Goal: Task Accomplishment & Management: Complete application form

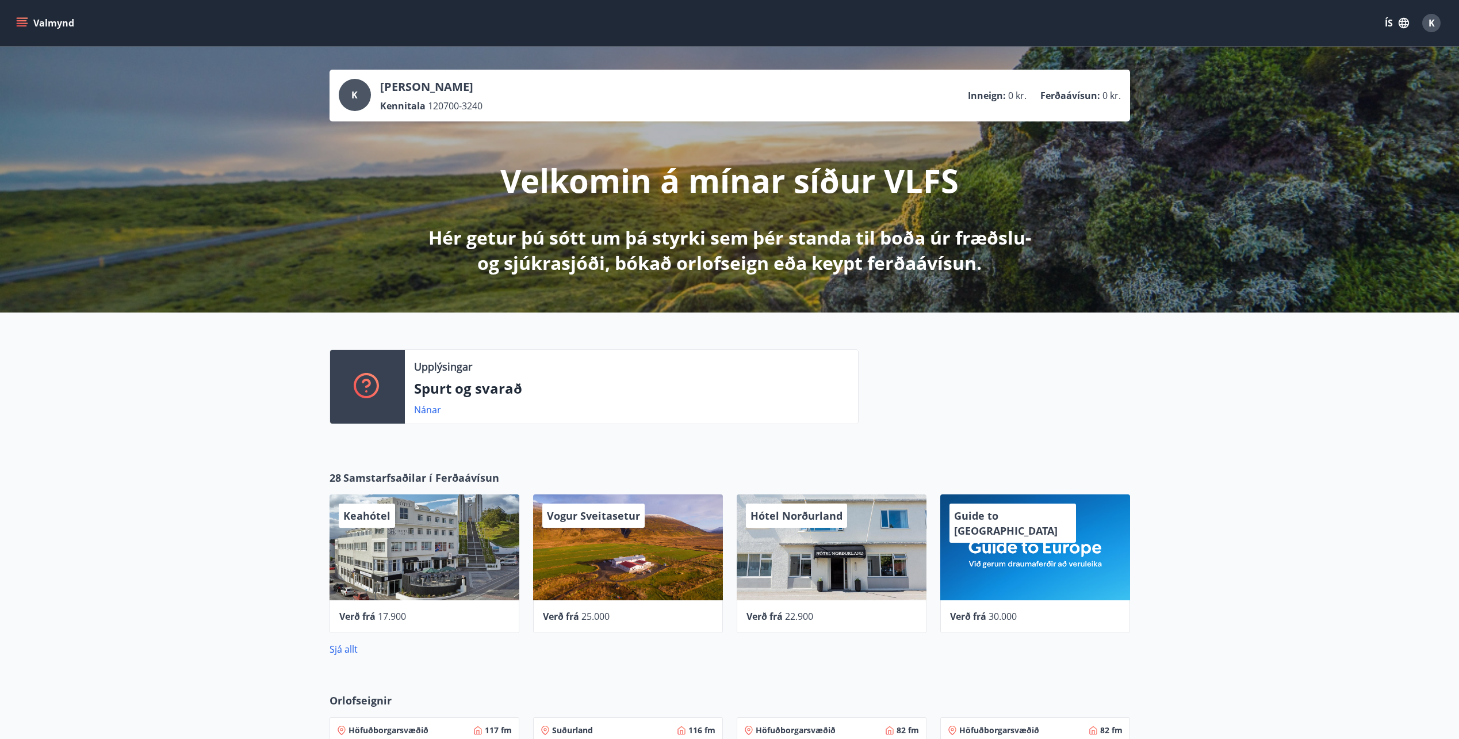
click at [1391, 21] on button "ÍS" at bounding box center [1397, 23] width 37 height 21
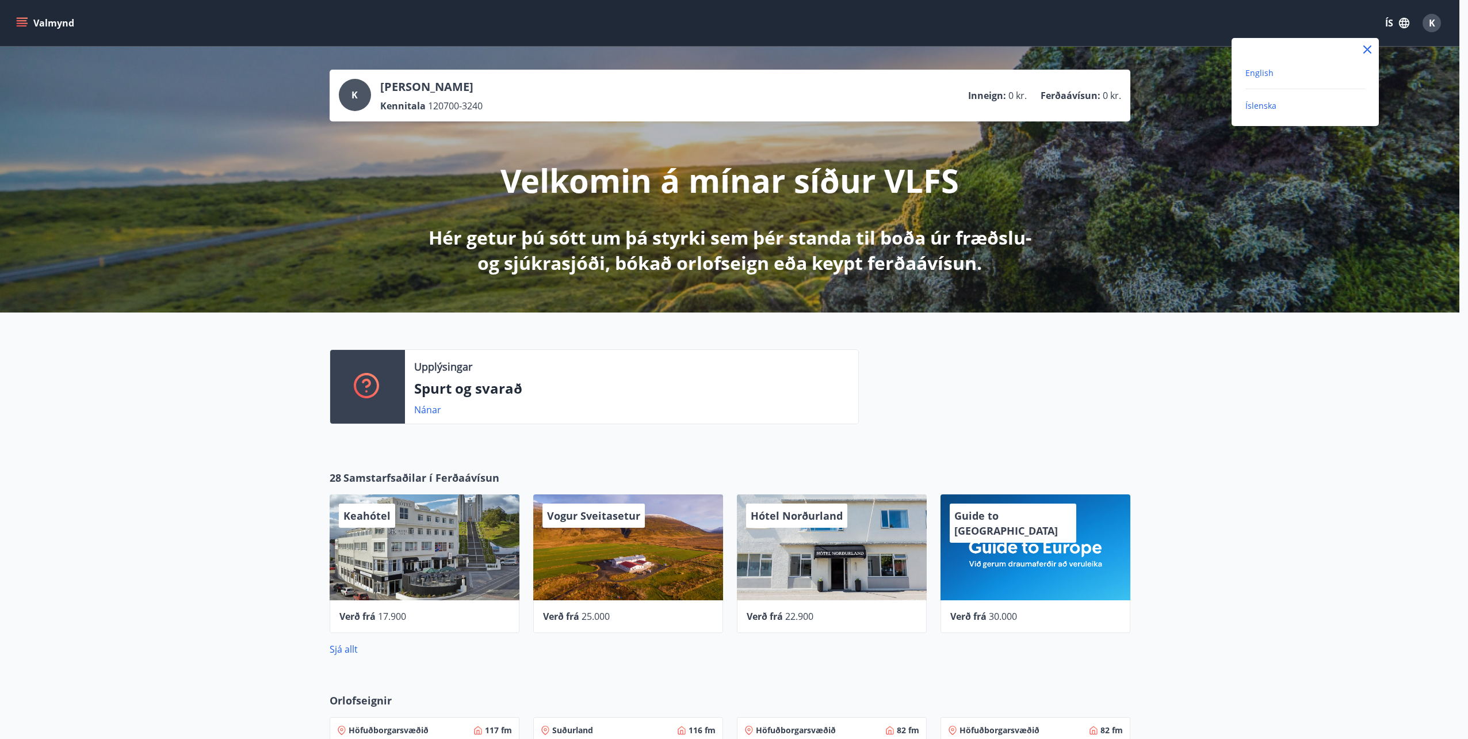
click at [1258, 72] on span "English" at bounding box center [1259, 72] width 28 height 11
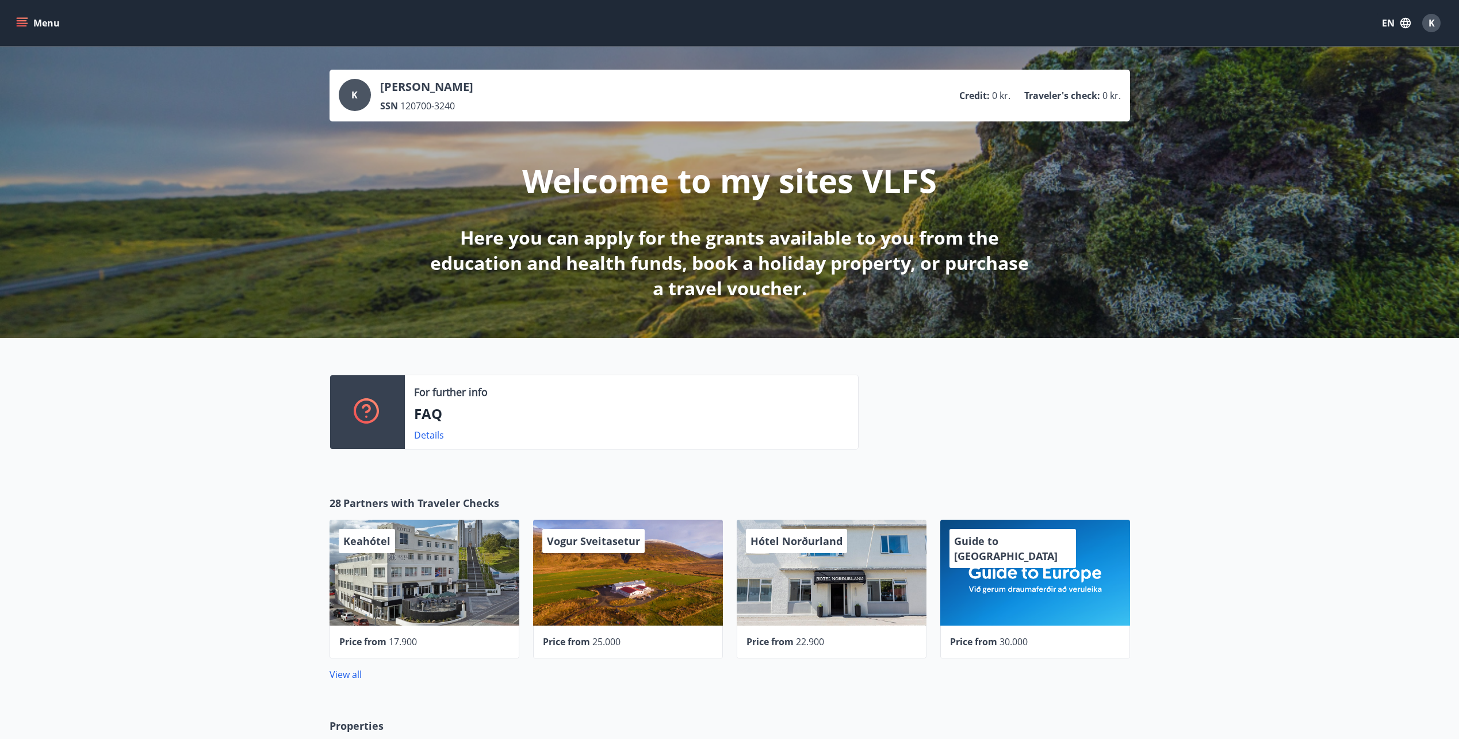
click at [47, 27] on button "Menu" at bounding box center [39, 23] width 51 height 21
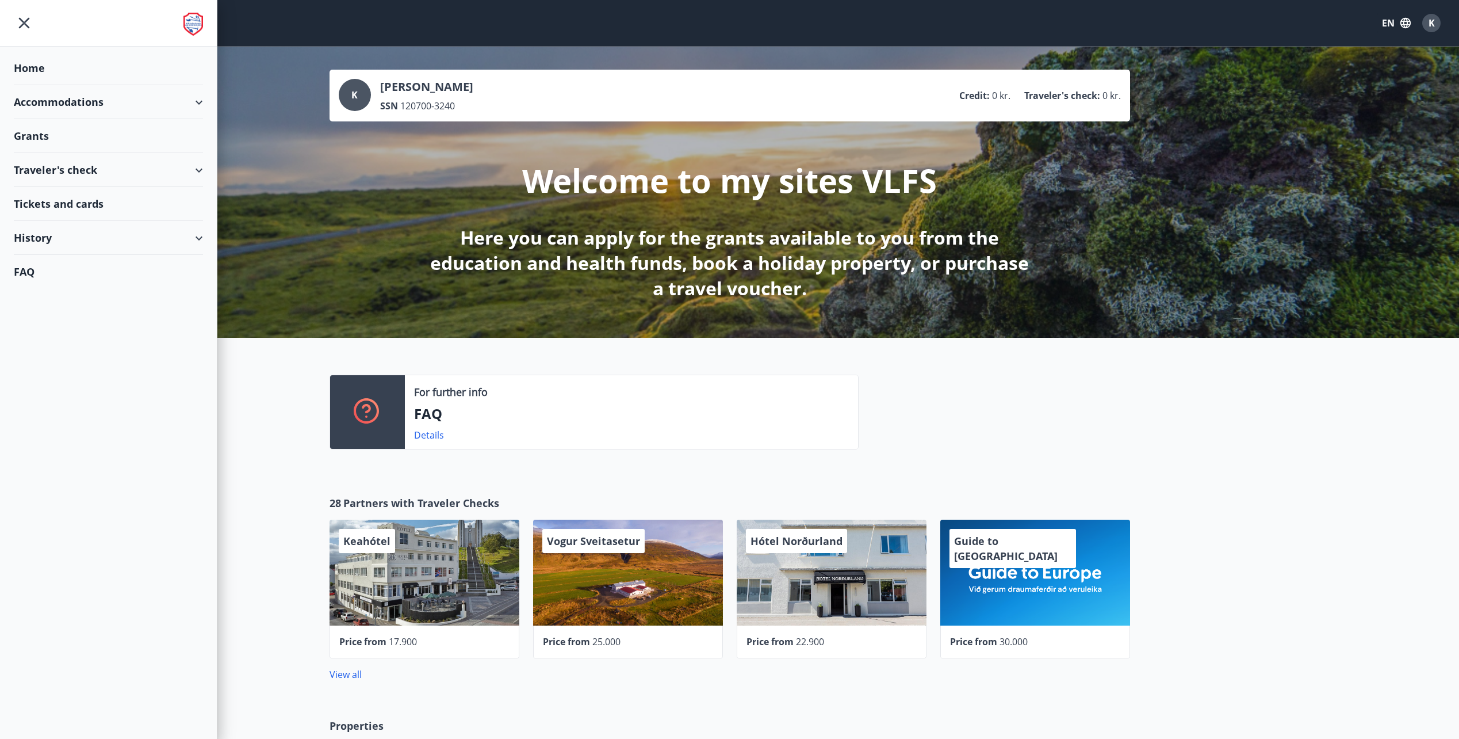
click at [30, 136] on div "Grants" at bounding box center [108, 136] width 189 height 34
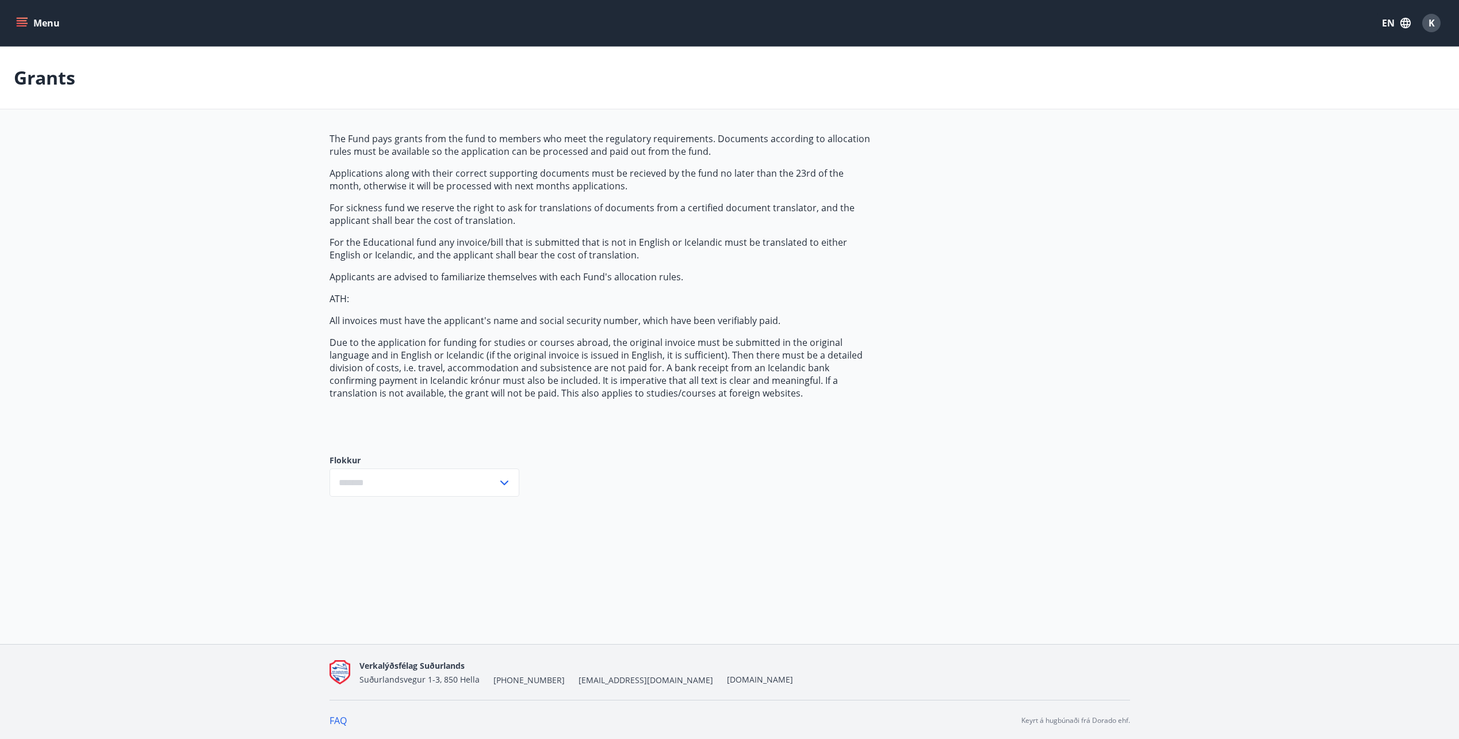
type input "***"
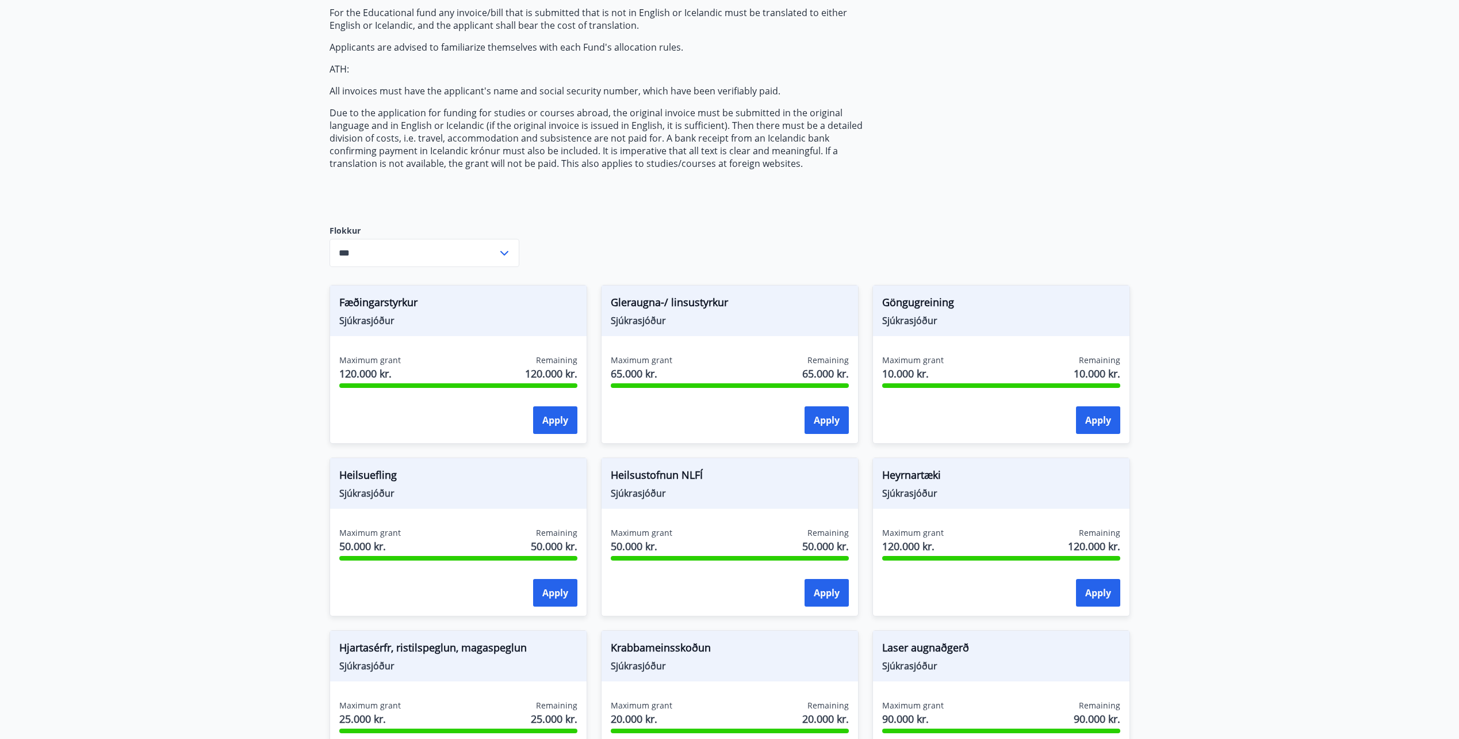
scroll to position [230, 0]
click at [355, 478] on span "Heilsuefling" at bounding box center [458, 476] width 238 height 20
click at [355, 477] on span "Heilsuefling" at bounding box center [458, 476] width 238 height 20
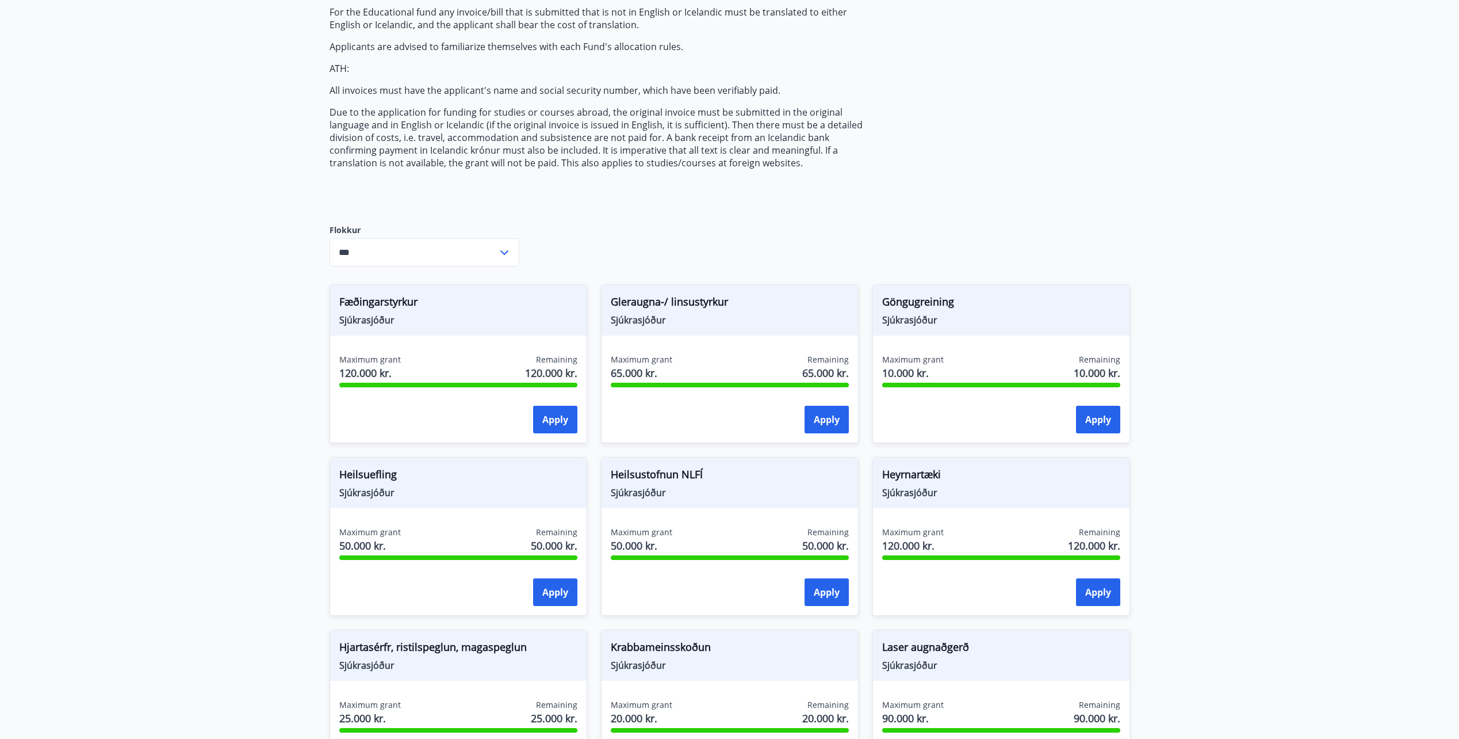
drag, startPoint x: 582, startPoint y: 217, endPoint x: 568, endPoint y: 200, distance: 21.7
click at [565, 202] on div "The Fund pays grants from the fund to members who meet the regulatory requireme…" at bounding box center [601, 54] width 543 height 304
click at [387, 475] on span "Health promotion" at bounding box center [458, 476] width 238 height 20
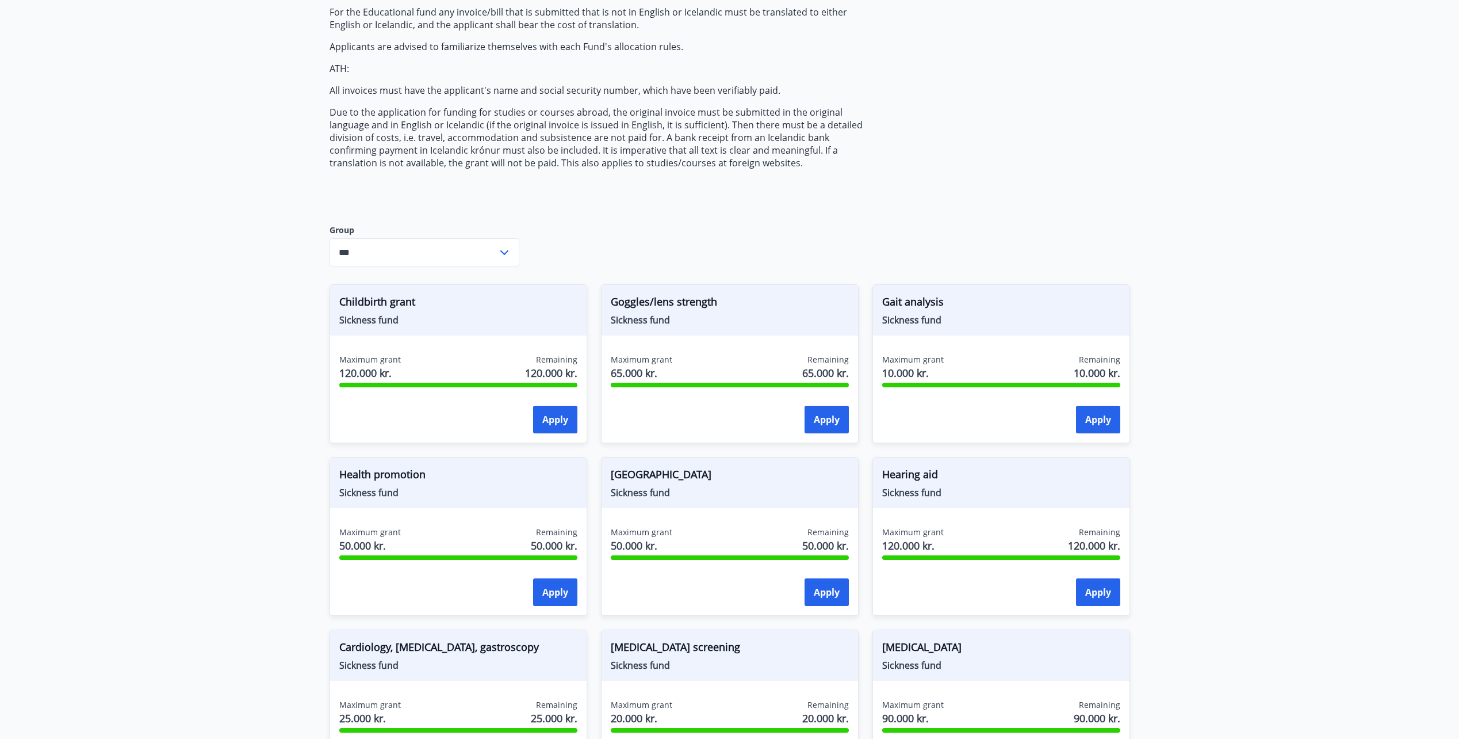
drag, startPoint x: 387, startPoint y: 475, endPoint x: 694, endPoint y: 185, distance: 421.9
click at [694, 185] on div "The Fund pays grants from the fund to members who meet the regulatory requireme…" at bounding box center [601, 54] width 543 height 304
drag, startPoint x: 683, startPoint y: 198, endPoint x: 1272, endPoint y: 1, distance: 621.5
click at [1057, 128] on div "The Fund pays grants from the fund to members who meet the regulatory requireme…" at bounding box center [730, 524] width 801 height 1245
click at [395, 462] on div "Heilsuefling Sjúkrasjóður" at bounding box center [458, 482] width 257 height 51
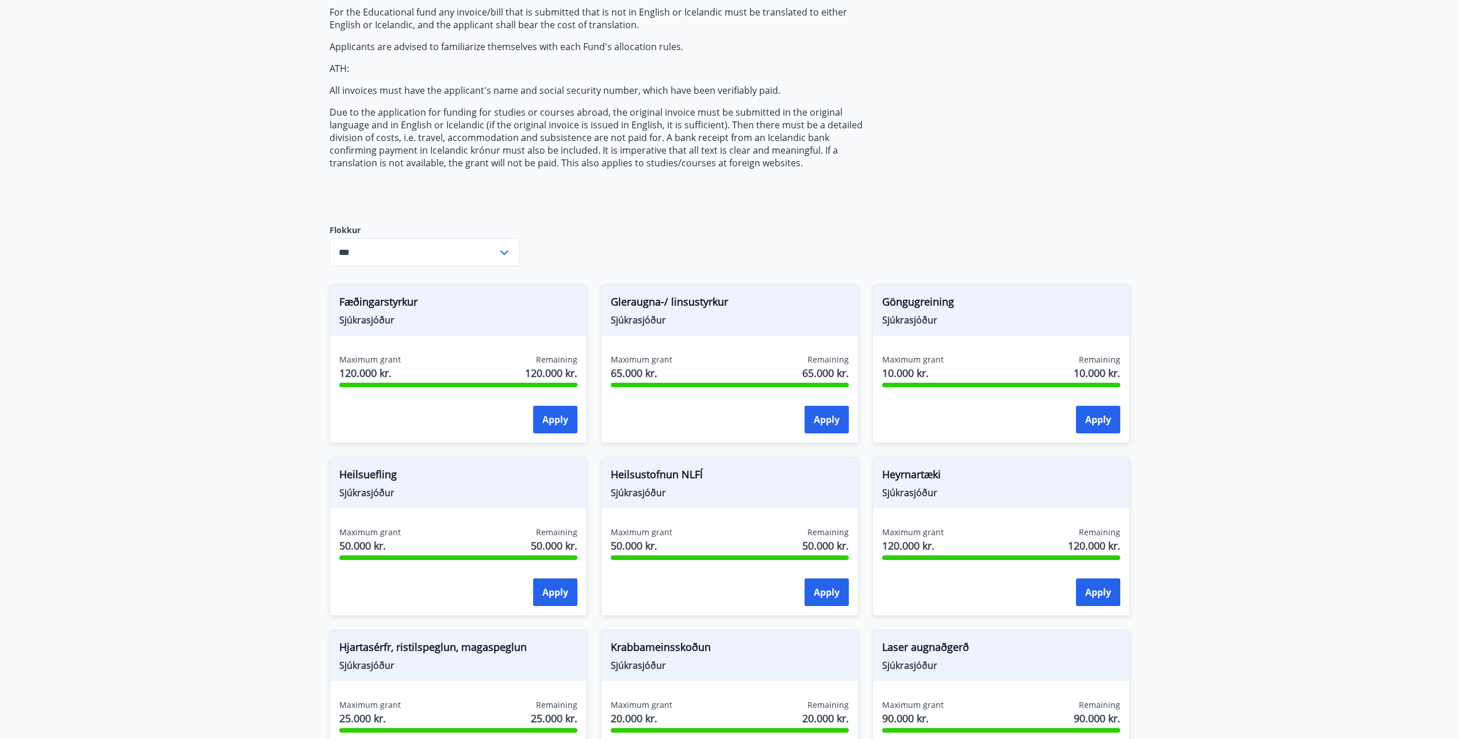
click at [395, 462] on div "Heilsuefling Sjúkrasjóður" at bounding box center [458, 482] width 257 height 51
click at [395, 470] on span "Heilsuefling" at bounding box center [458, 476] width 238 height 20
drag, startPoint x: 395, startPoint y: 470, endPoint x: 431, endPoint y: 481, distance: 37.1
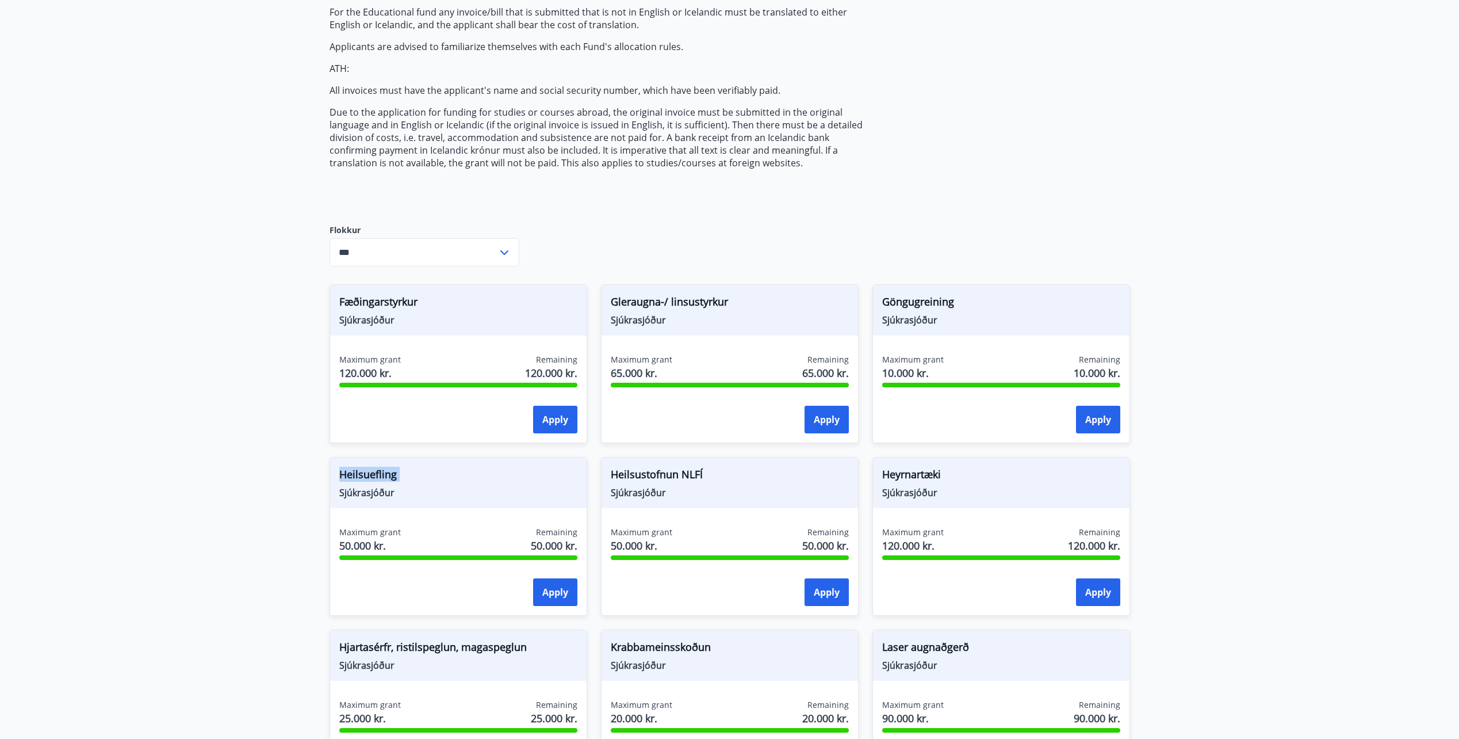
click at [431, 481] on span "Heilsuefling" at bounding box center [458, 476] width 238 height 20
click at [547, 596] on font "Apply" at bounding box center [555, 592] width 26 height 13
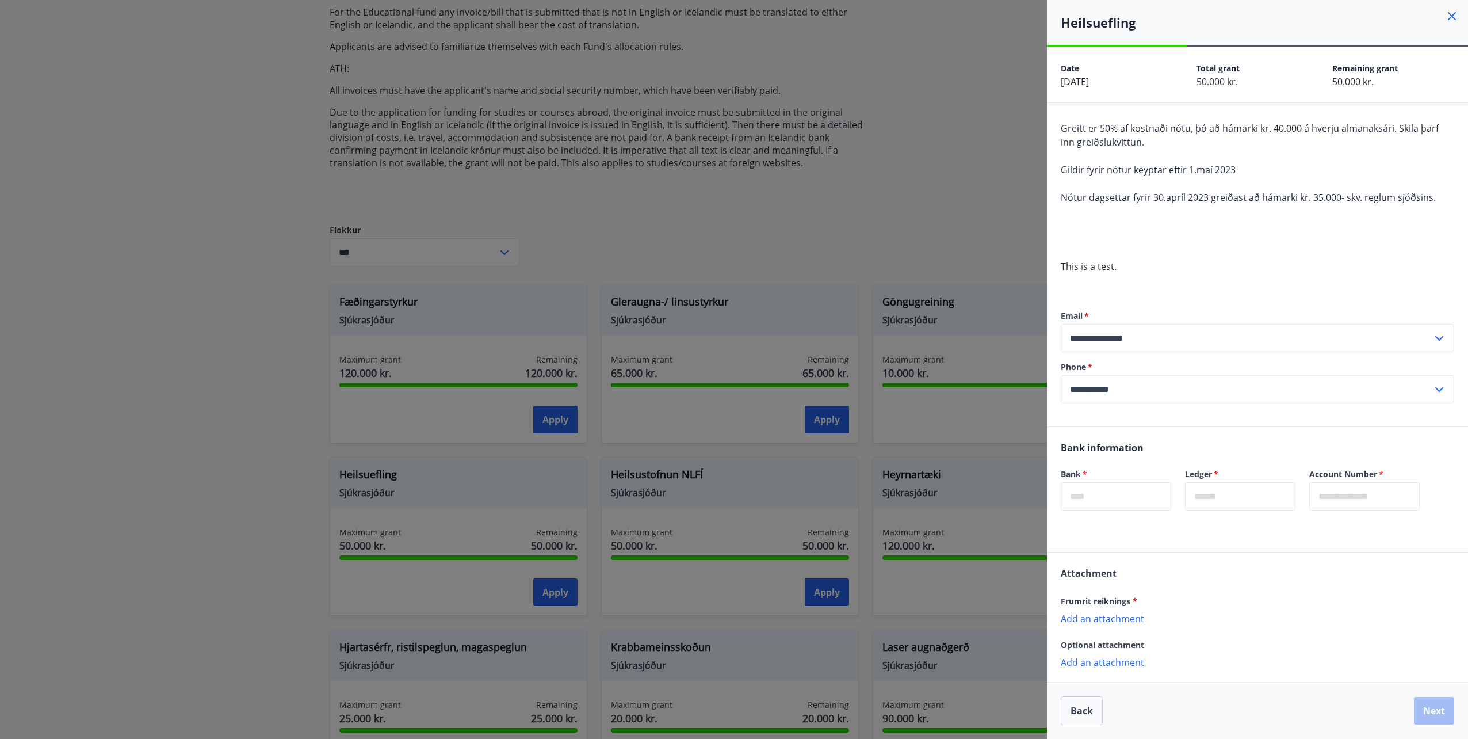
click at [1142, 497] on input "text" at bounding box center [1116, 496] width 110 height 28
click at [1264, 496] on input "text" at bounding box center [1240, 496] width 110 height 28
click at [1366, 496] on input "text" at bounding box center [1364, 496] width 110 height 28
click at [1310, 554] on div at bounding box center [1257, 556] width 421 height 14
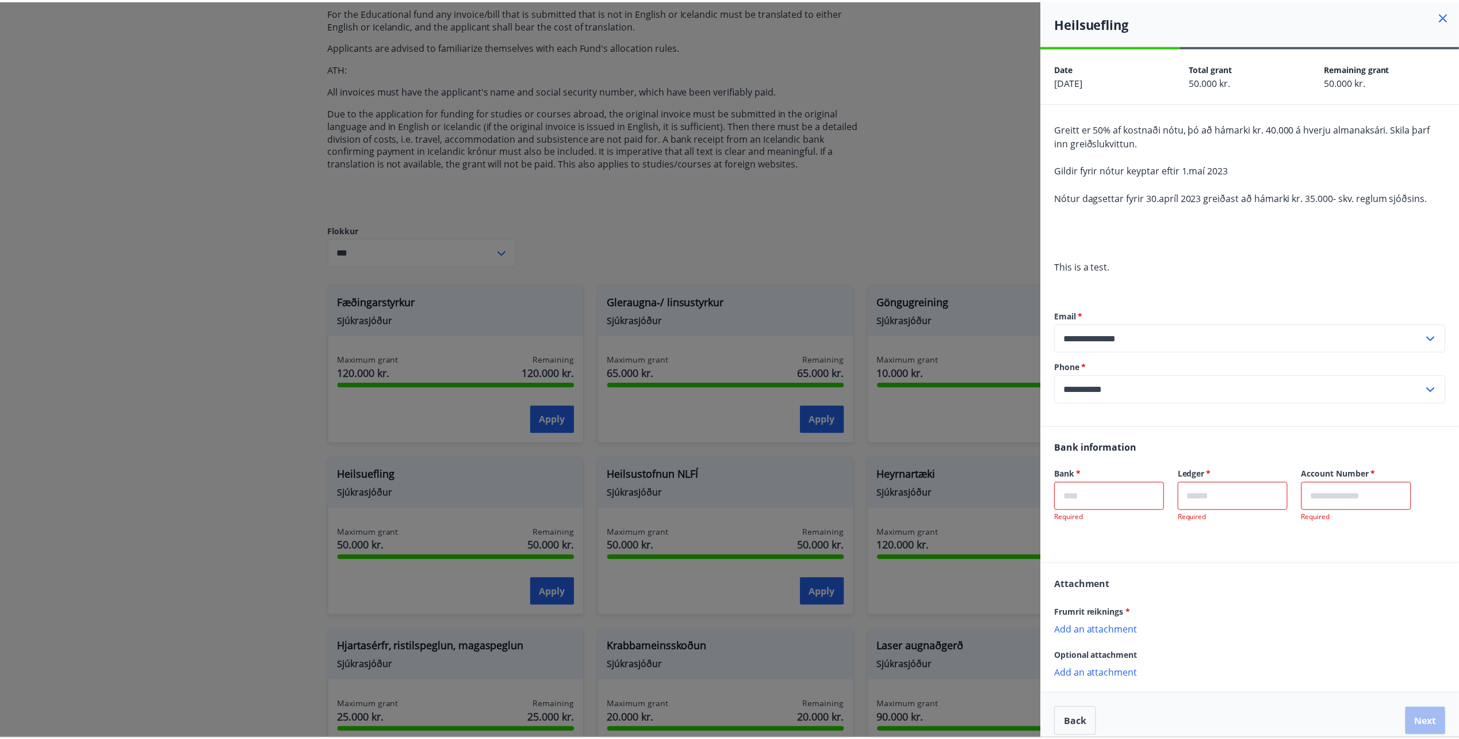
scroll to position [12, 0]
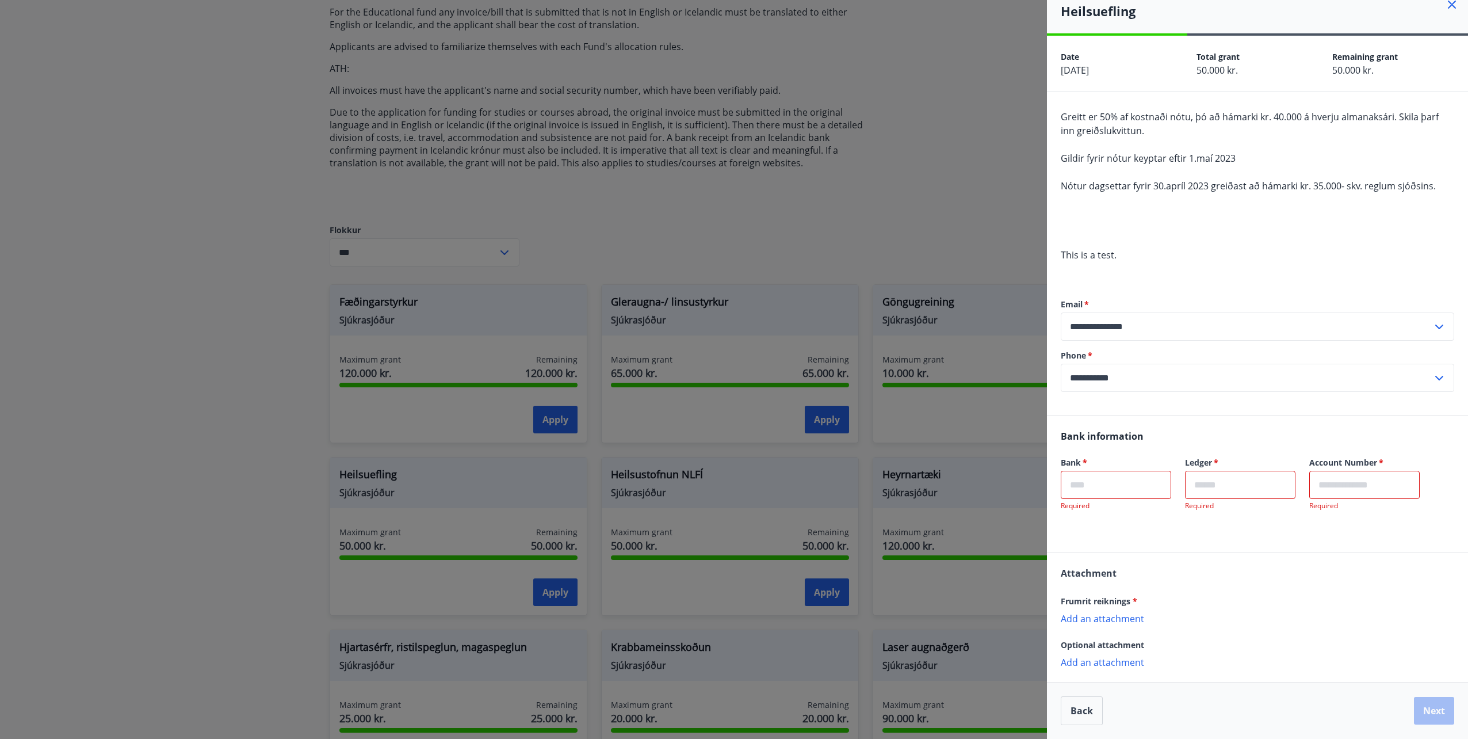
click at [1111, 617] on p "Add an attachment" at bounding box center [1257, 618] width 393 height 12
click at [874, 246] on div at bounding box center [734, 369] width 1468 height 739
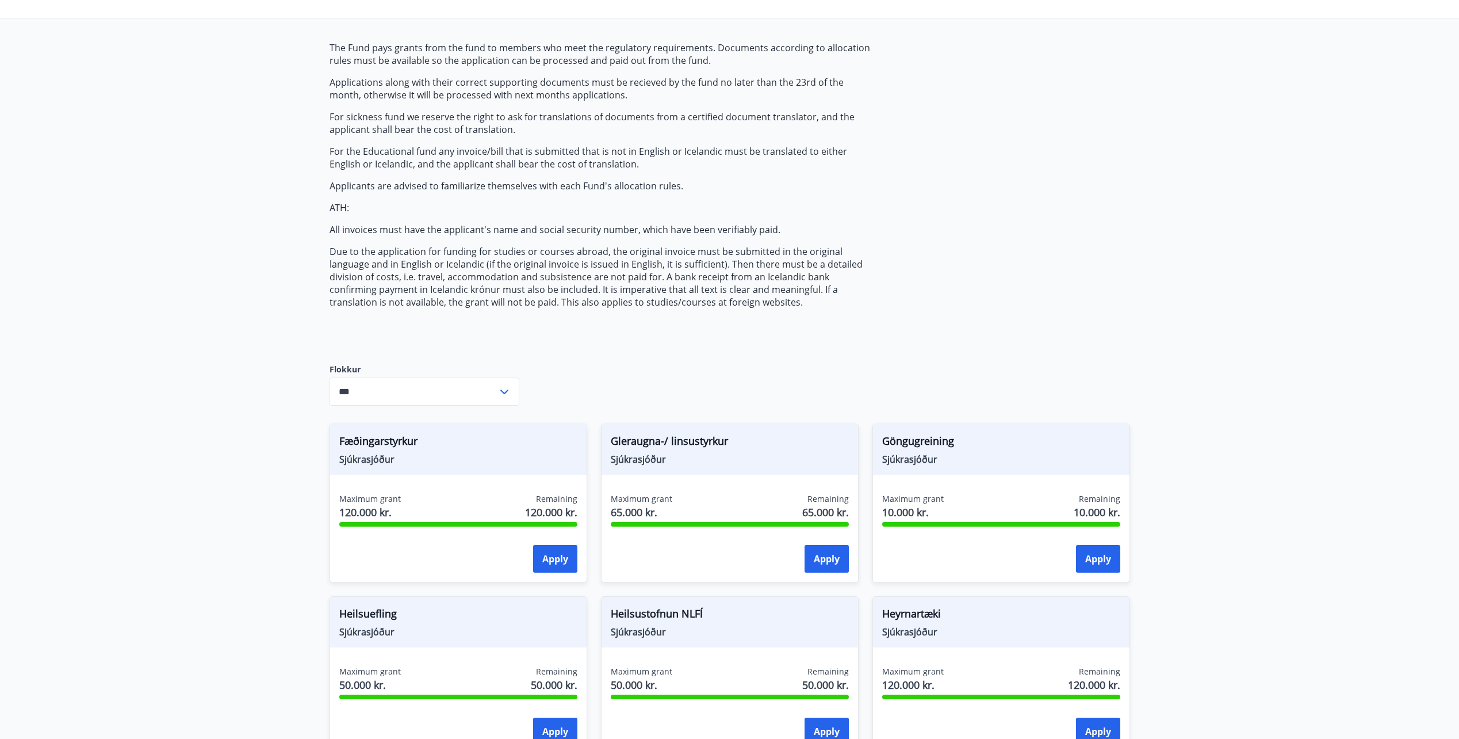
scroll to position [0, 0]
